Goal: Task Accomplishment & Management: Manage account settings

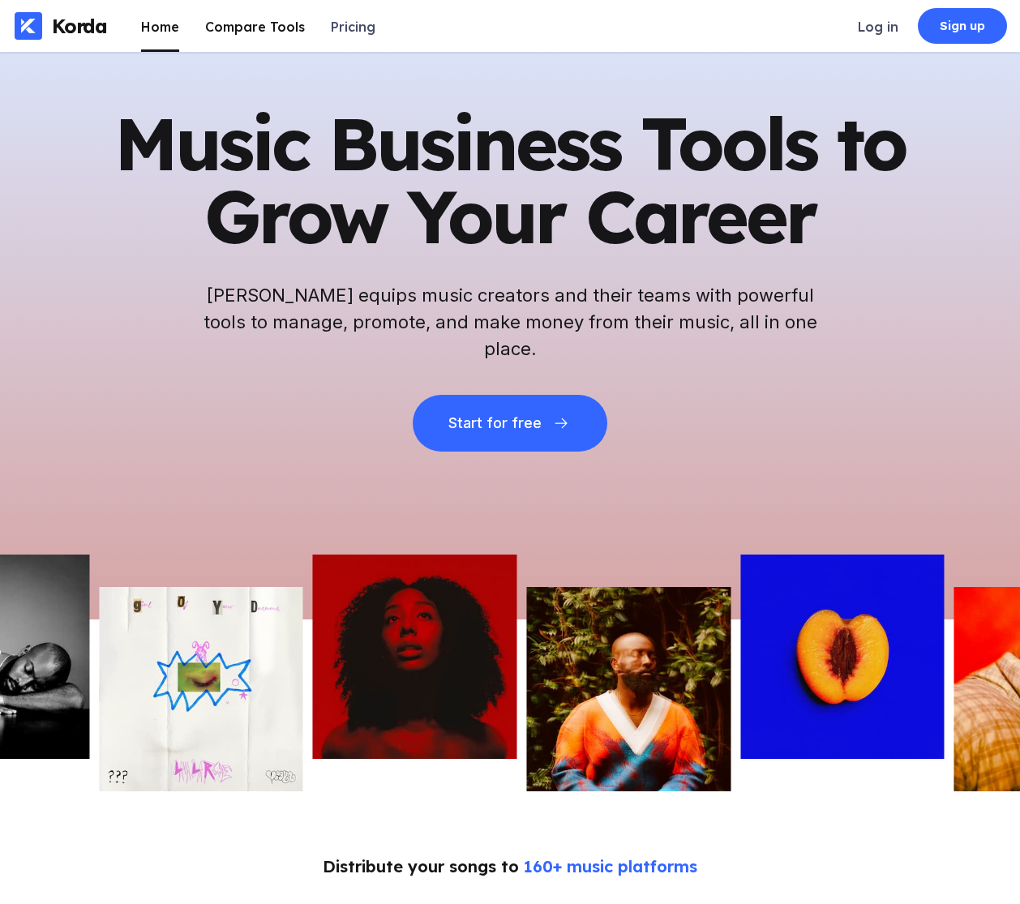
click at [268, 32] on div "Compare Tools" at bounding box center [255, 27] width 100 height 16
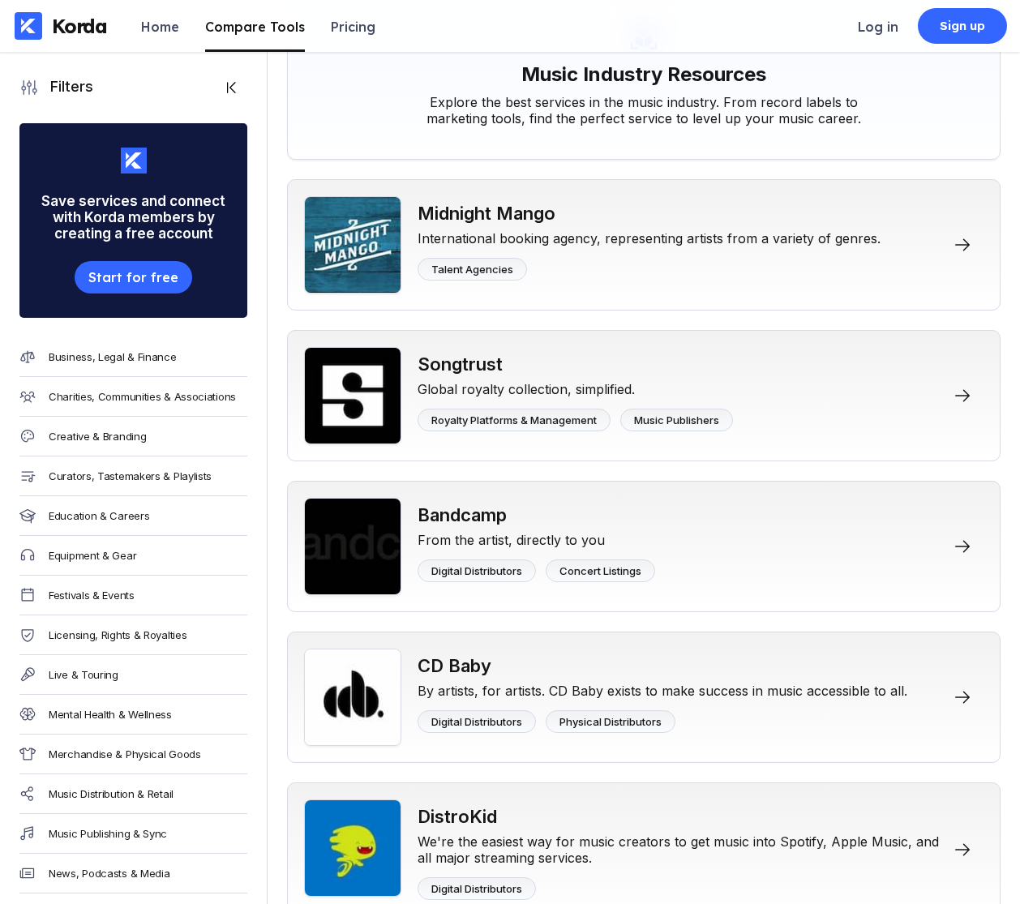
scroll to position [148, 0]
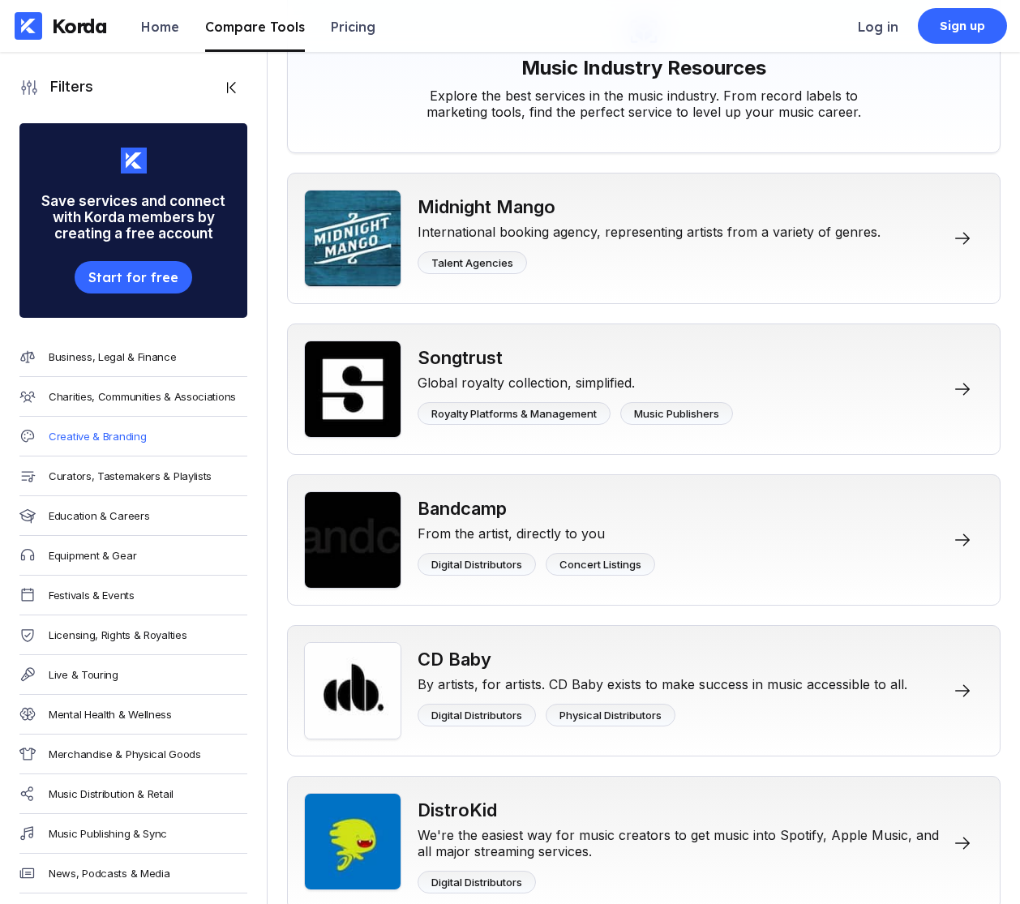
click at [108, 434] on div "Creative & Branding" at bounding box center [97, 436] width 97 height 13
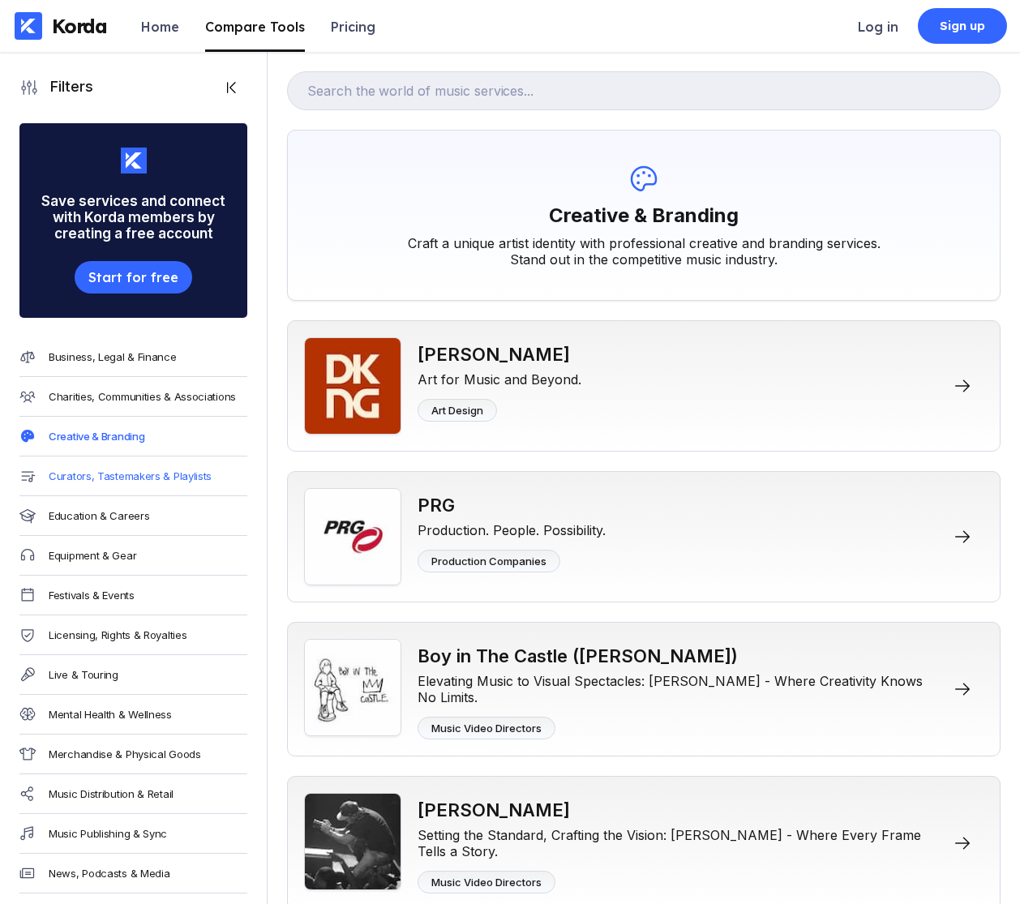
click at [101, 473] on div "Curators, Tastemakers & Playlists" at bounding box center [130, 476] width 163 height 13
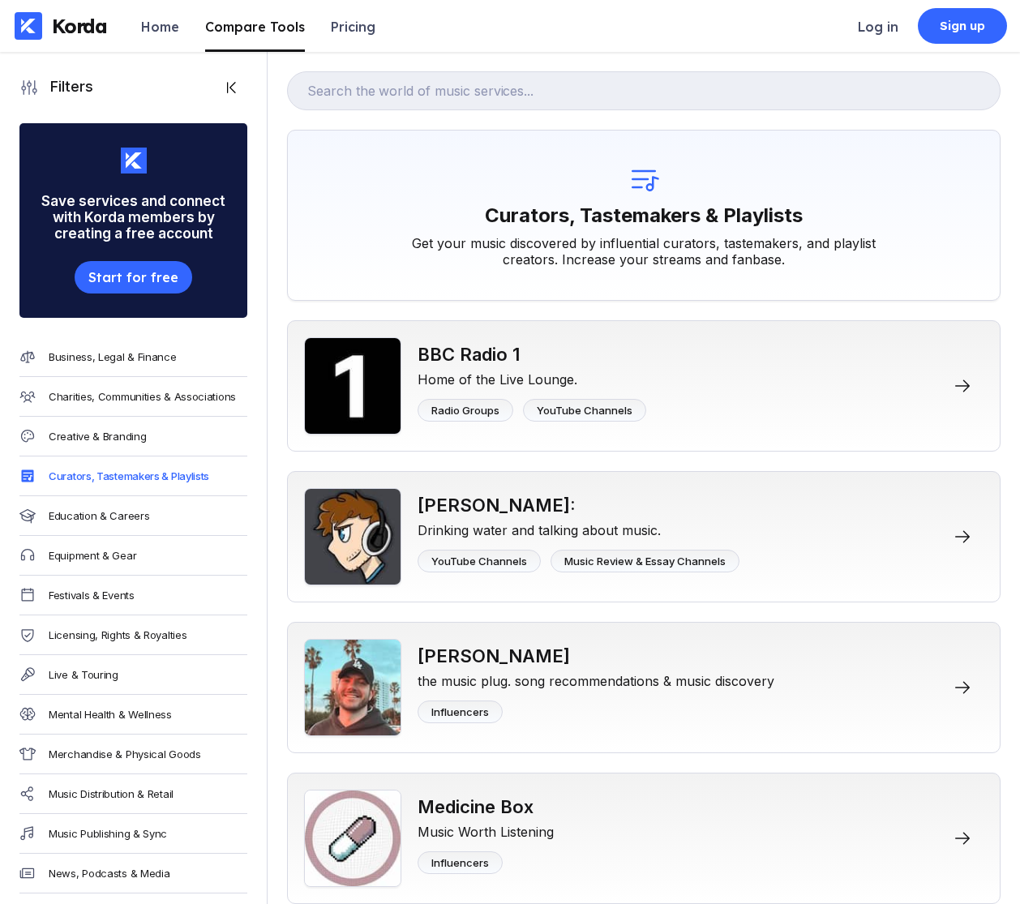
click at [112, 517] on div "Education & Careers" at bounding box center [99, 515] width 101 height 13
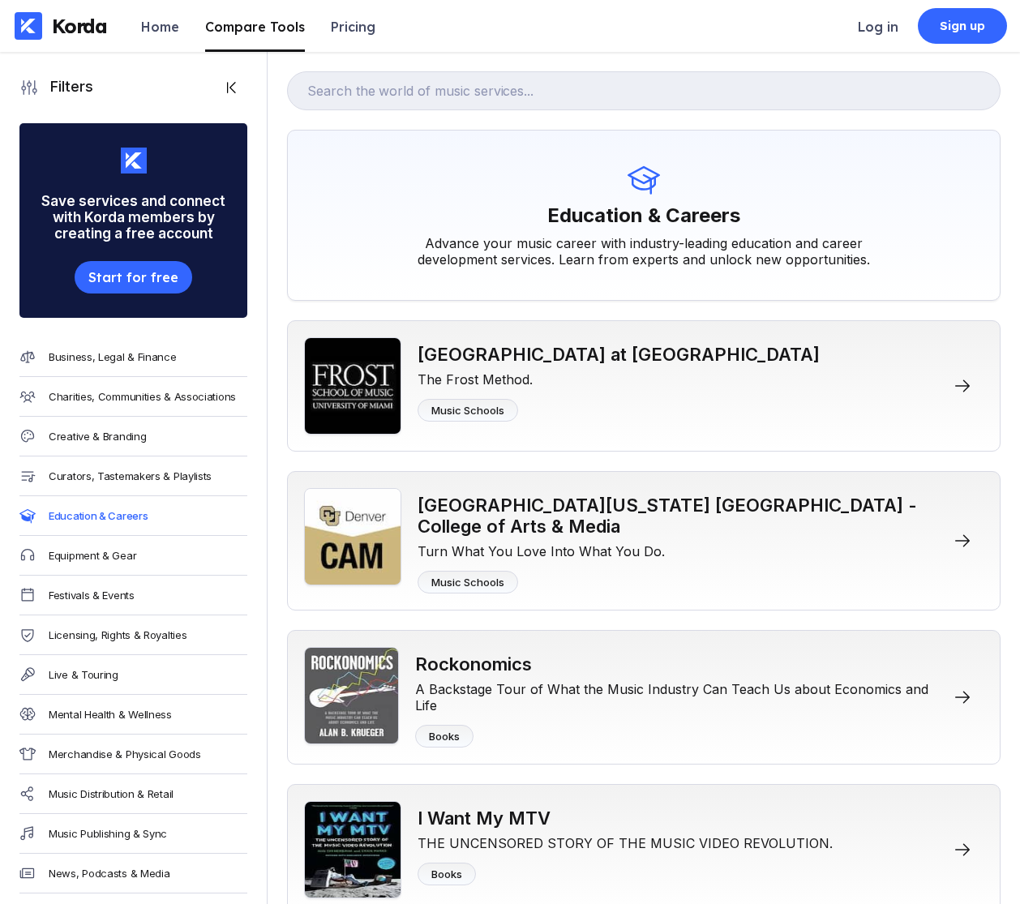
click at [115, 558] on div "Equipment & Gear" at bounding box center [93, 555] width 88 height 13
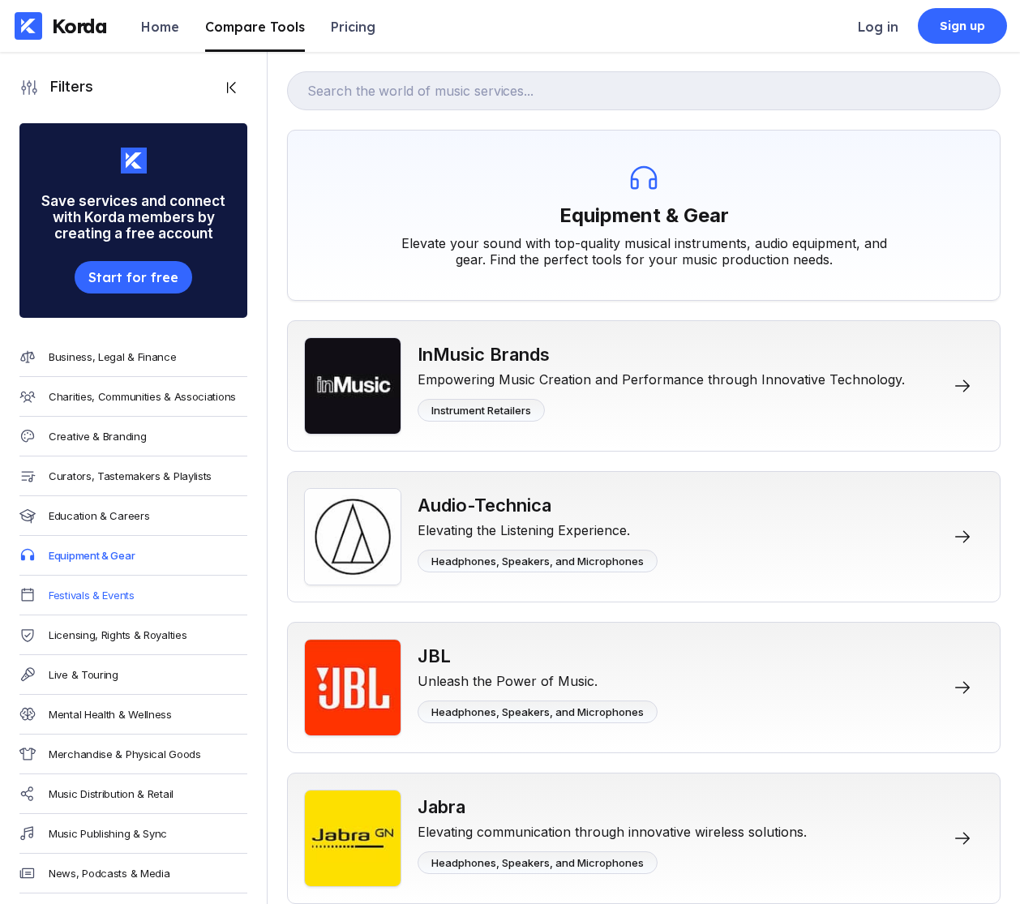
click at [105, 594] on div "Festivals & Events" at bounding box center [92, 595] width 86 height 13
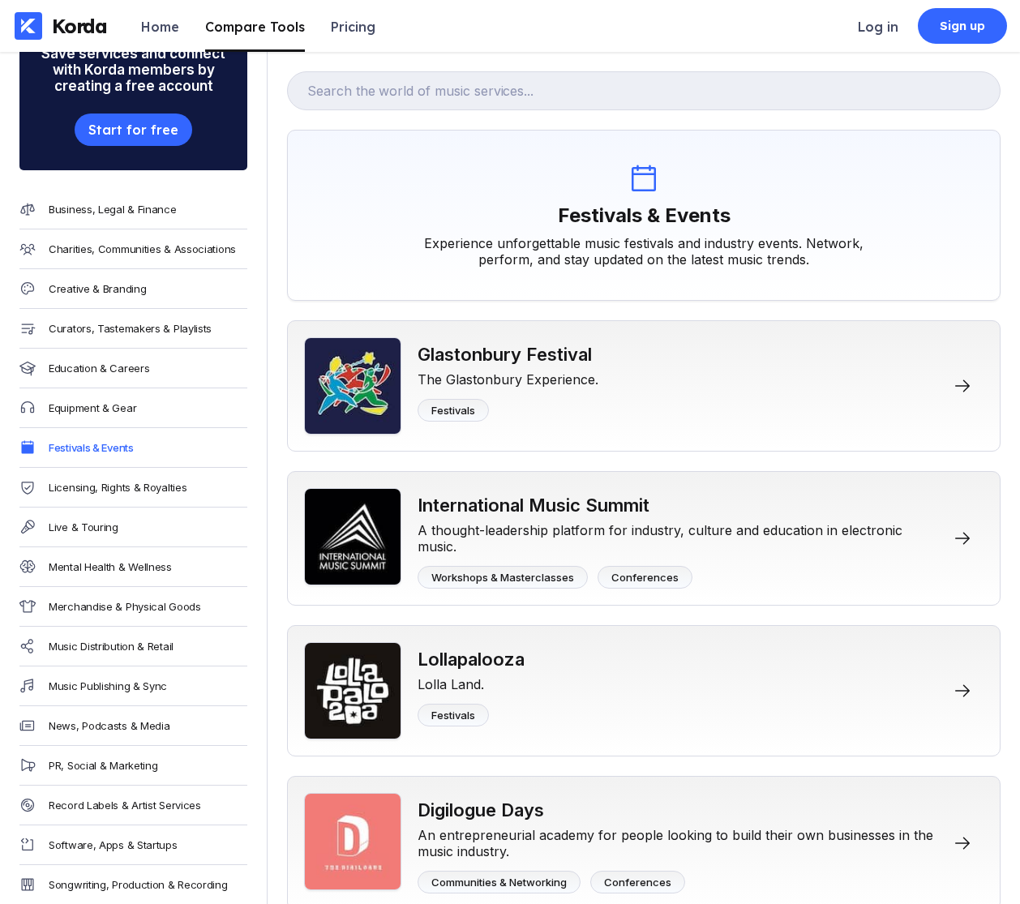
scroll to position [168, 0]
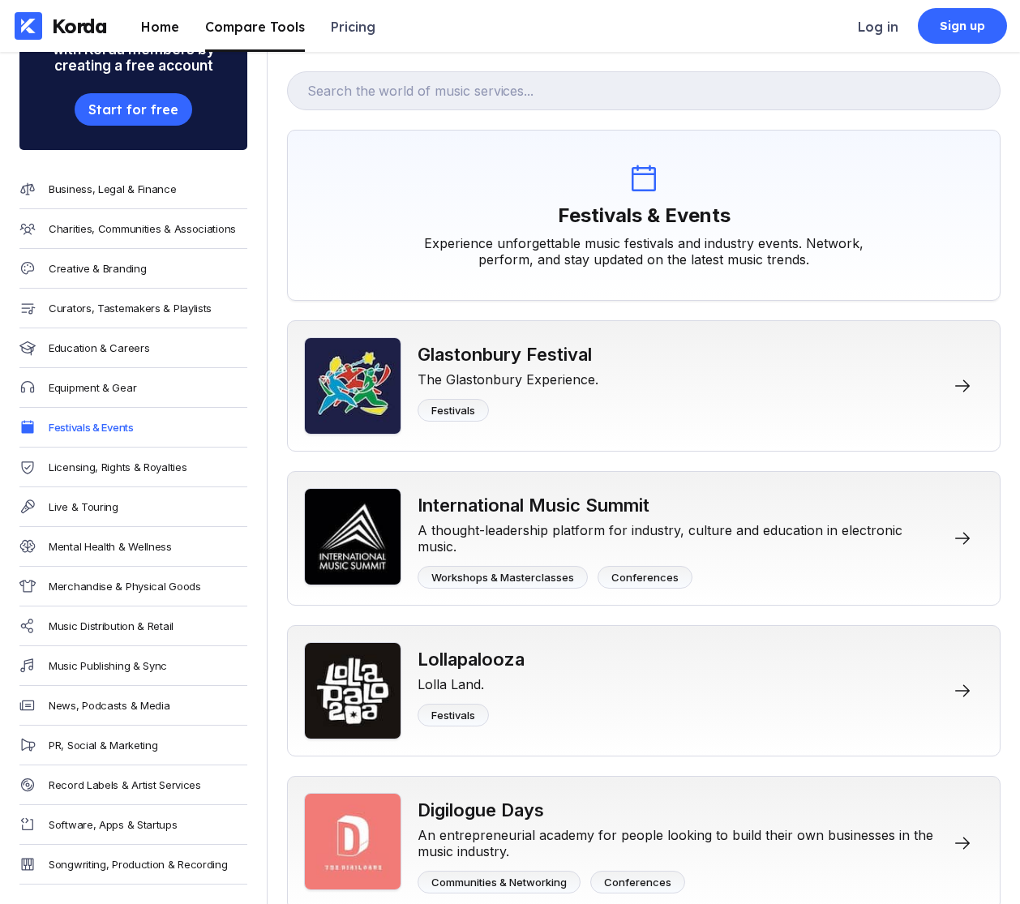
click at [168, 28] on div "Home" at bounding box center [160, 27] width 38 height 16
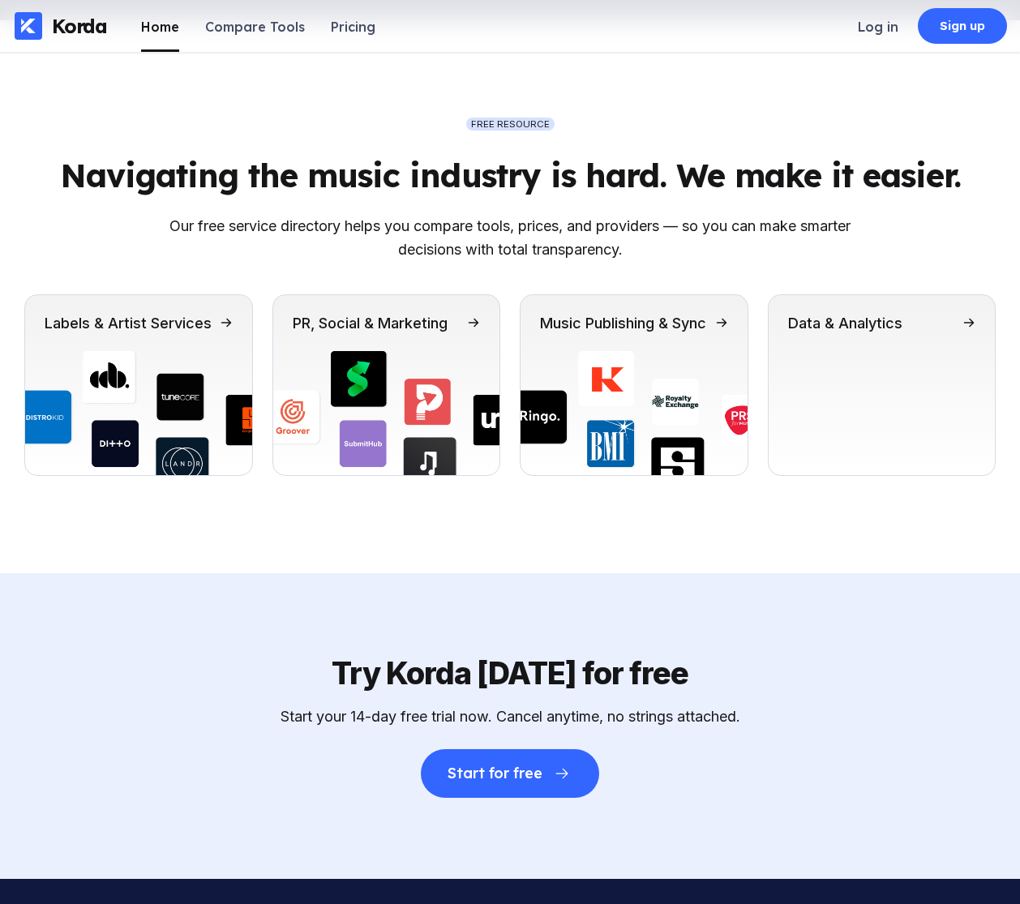
scroll to position [5848, 0]
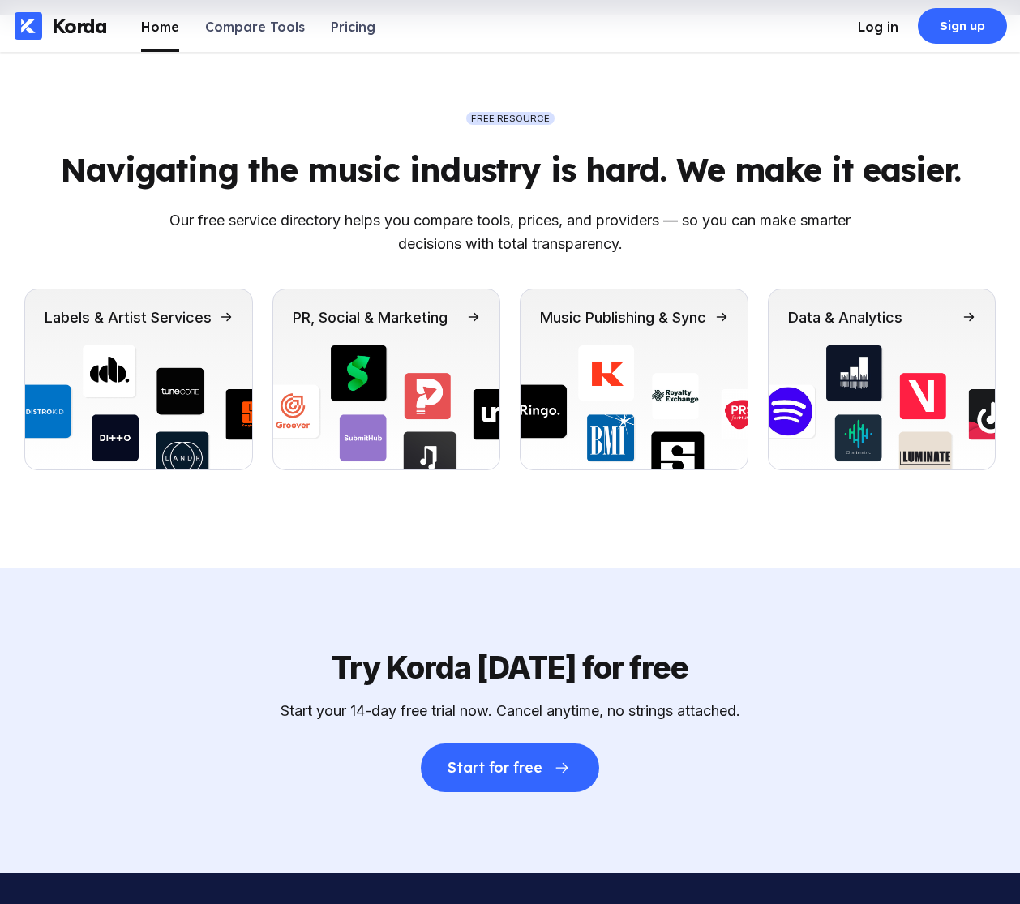
click at [886, 27] on div "Log in" at bounding box center [878, 27] width 41 height 16
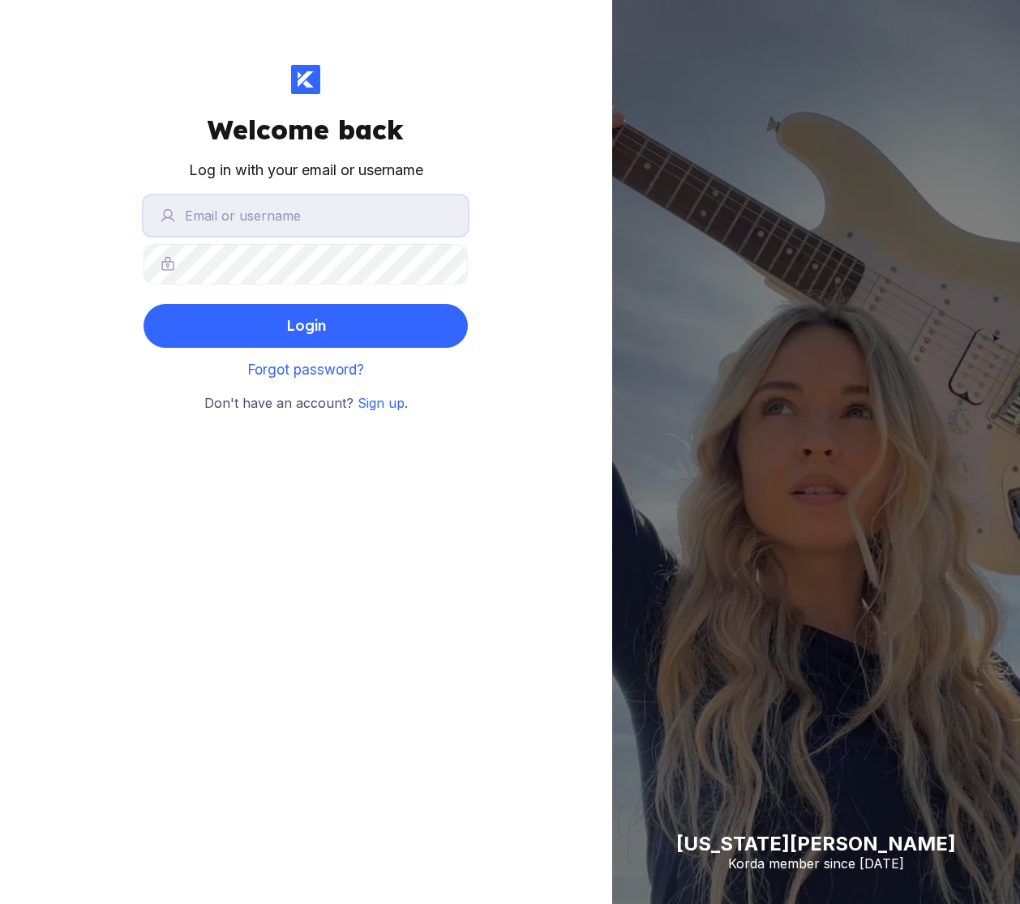
type input "alina.verbenchuk@gmail.com"
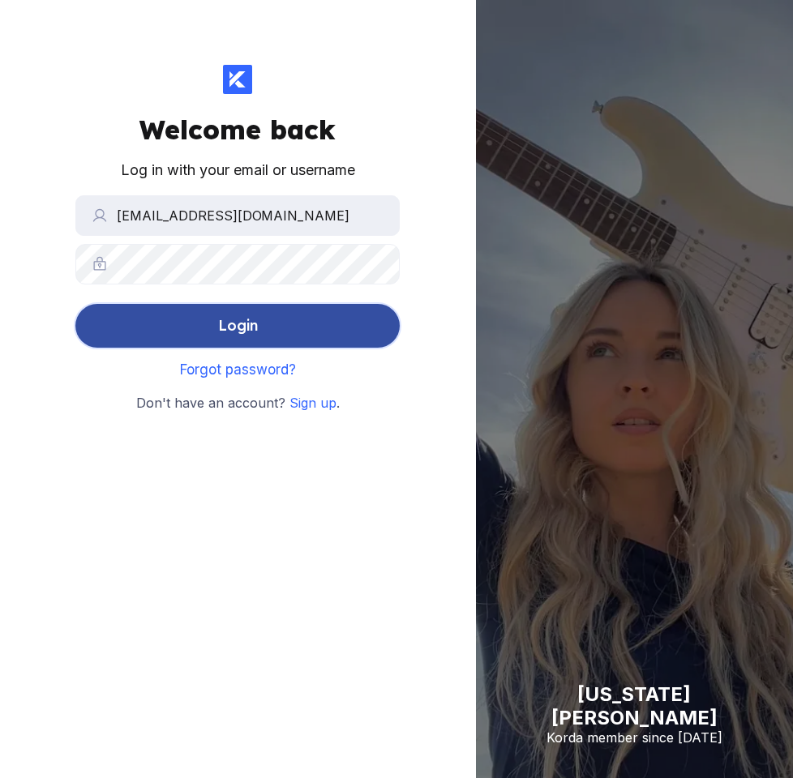
click at [230, 307] on button "Login" at bounding box center [237, 326] width 324 height 44
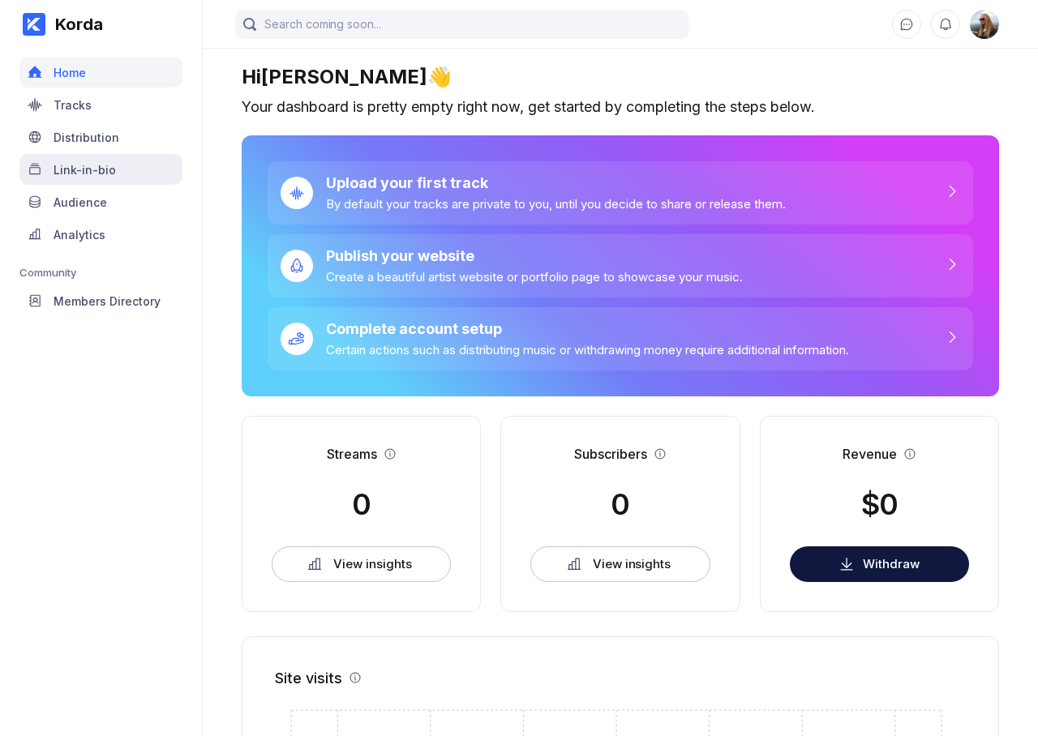
click at [94, 171] on div "Link-in-bio" at bounding box center [85, 170] width 62 height 14
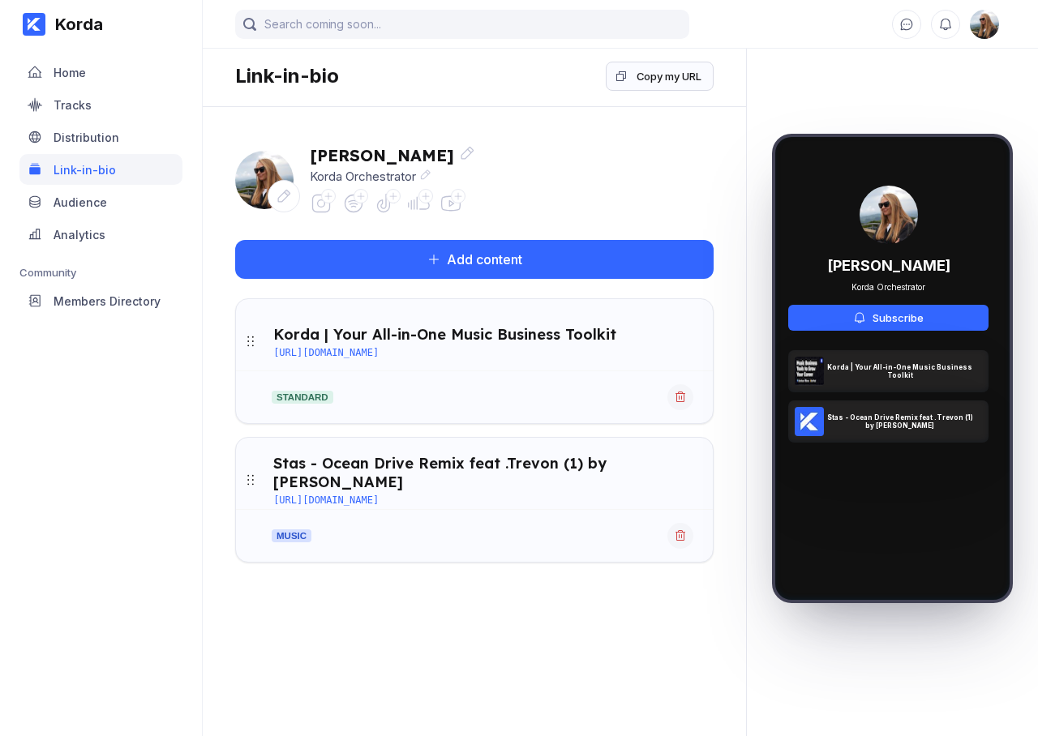
click at [324, 208] on icon at bounding box center [321, 203] width 23 height 23
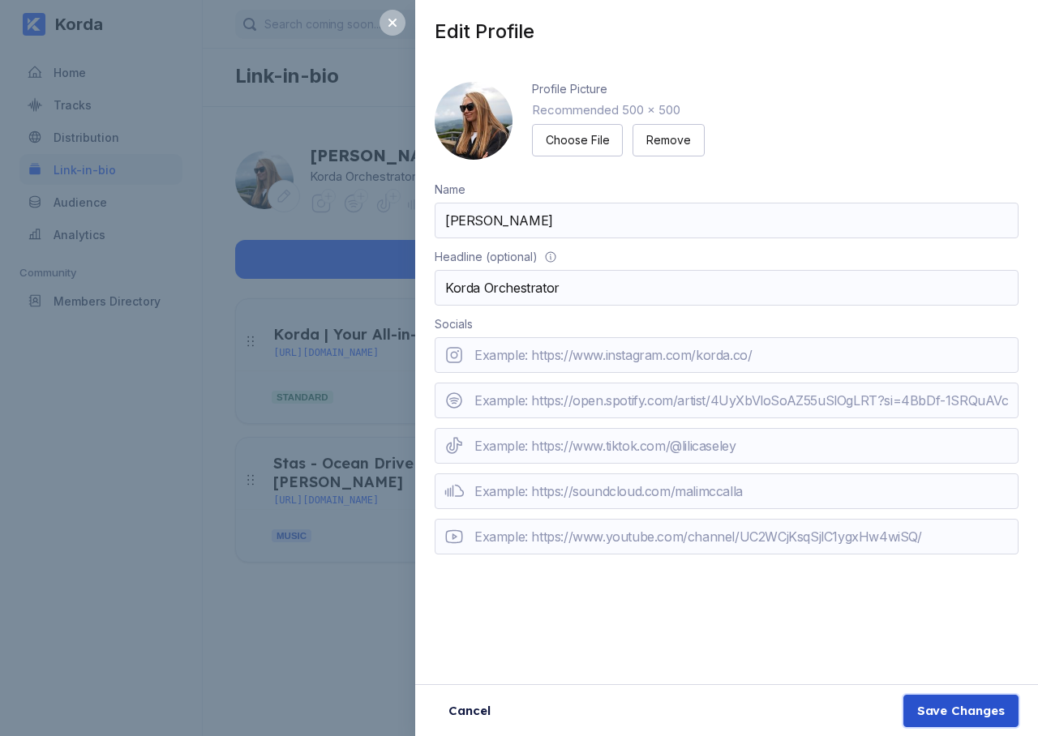
click at [960, 718] on div "Save Changes" at bounding box center [961, 711] width 88 height 16
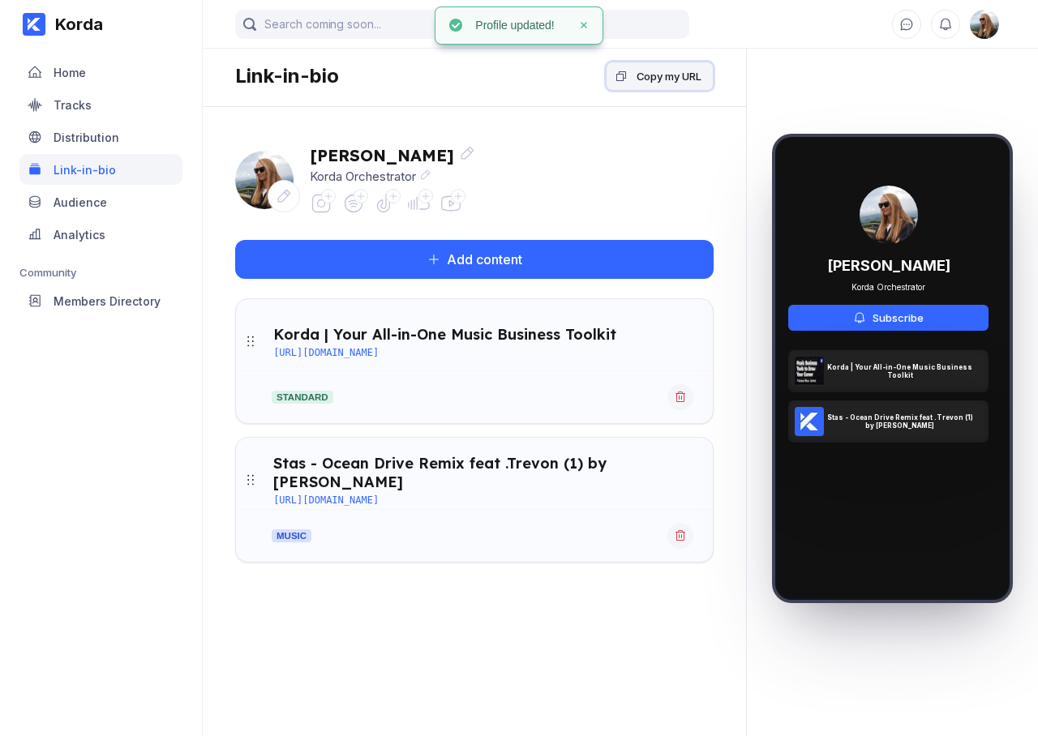
click at [651, 82] on div "Copy my URL" at bounding box center [669, 76] width 65 height 16
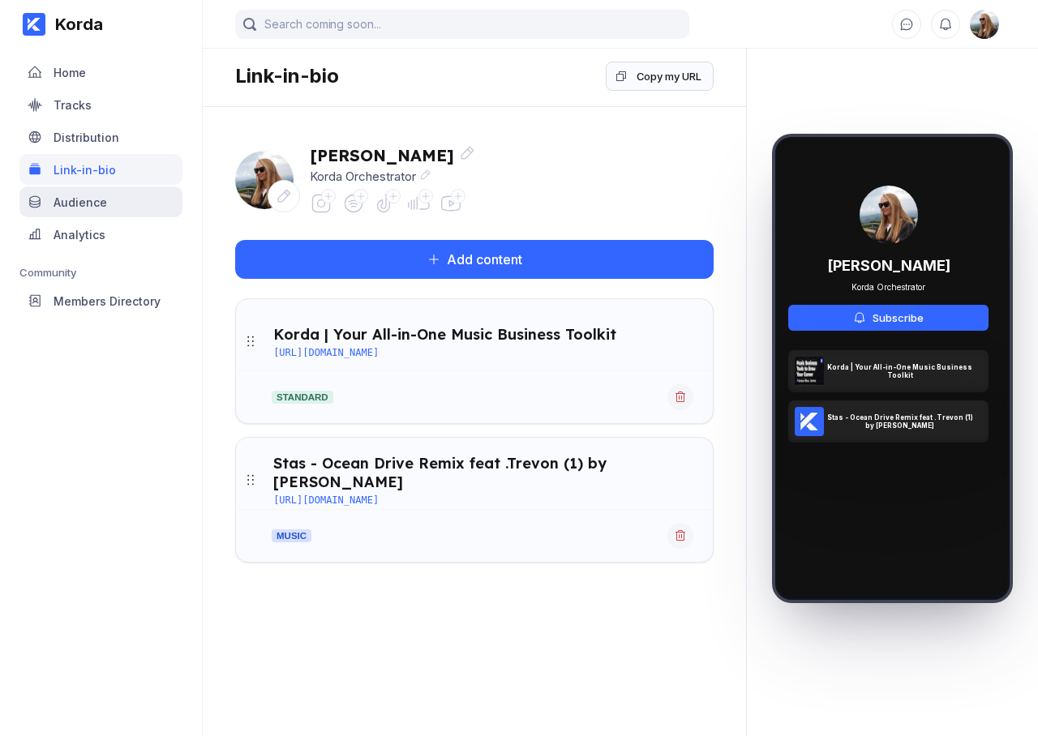
click at [101, 206] on div "Audience" at bounding box center [81, 202] width 54 height 14
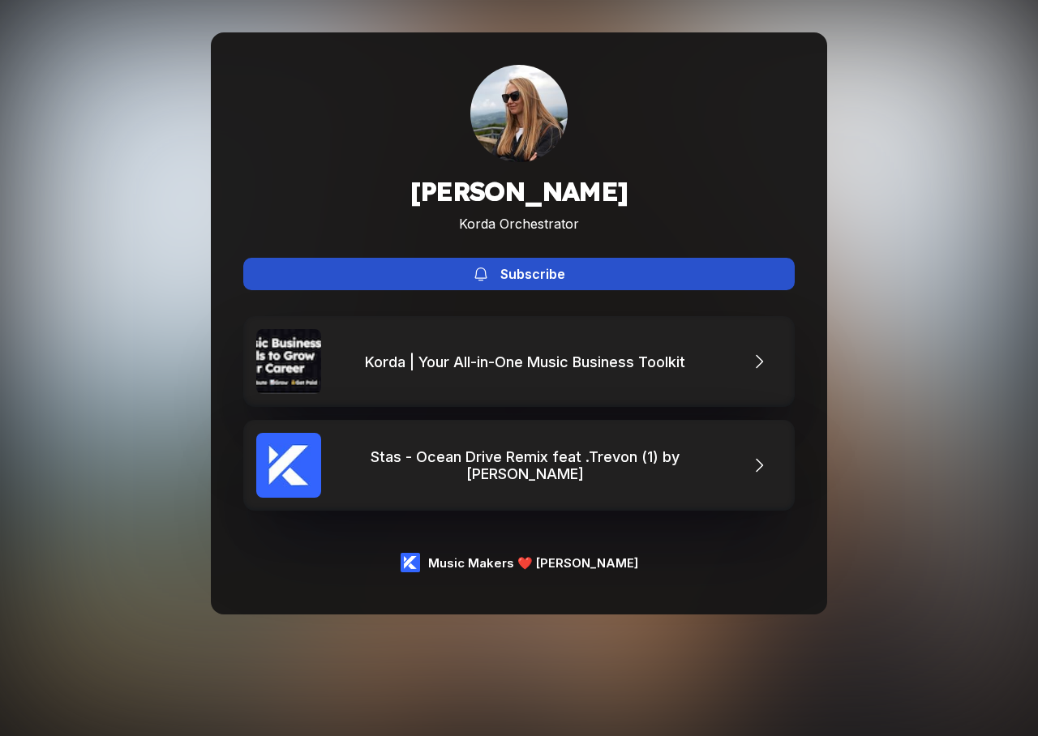
click at [588, 272] on button "Subscribe" at bounding box center [518, 274] width 551 height 32
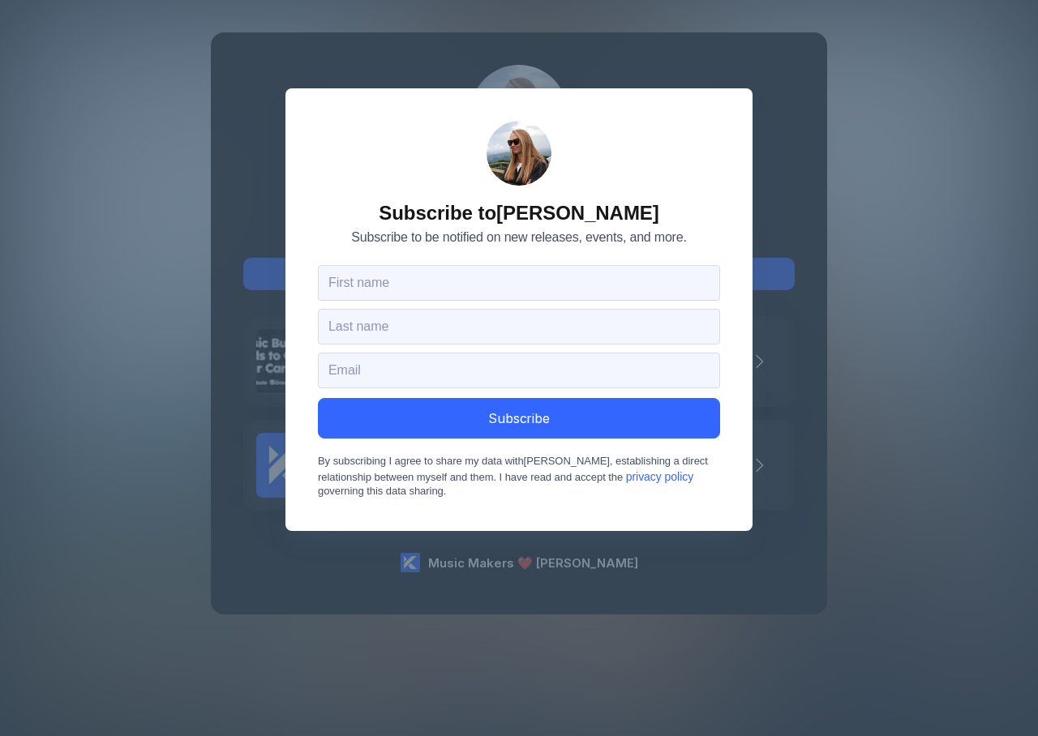
click at [835, 148] on div "Subscribe to Alina Verbenchuk Subscribe to be notified on new releases, events,…" at bounding box center [519, 368] width 1038 height 736
